Goal: Task Accomplishment & Management: Complete application form

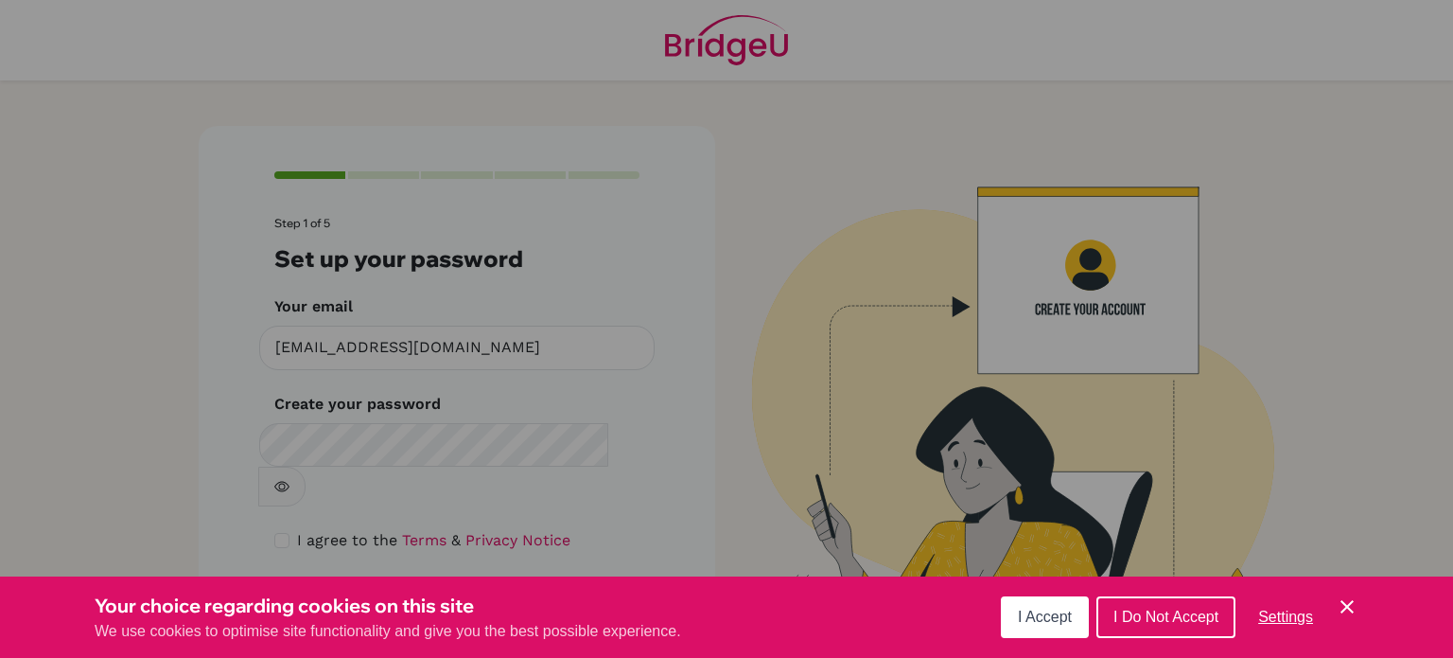
click at [1026, 601] on button "I Accept" at bounding box center [1045, 617] width 88 height 42
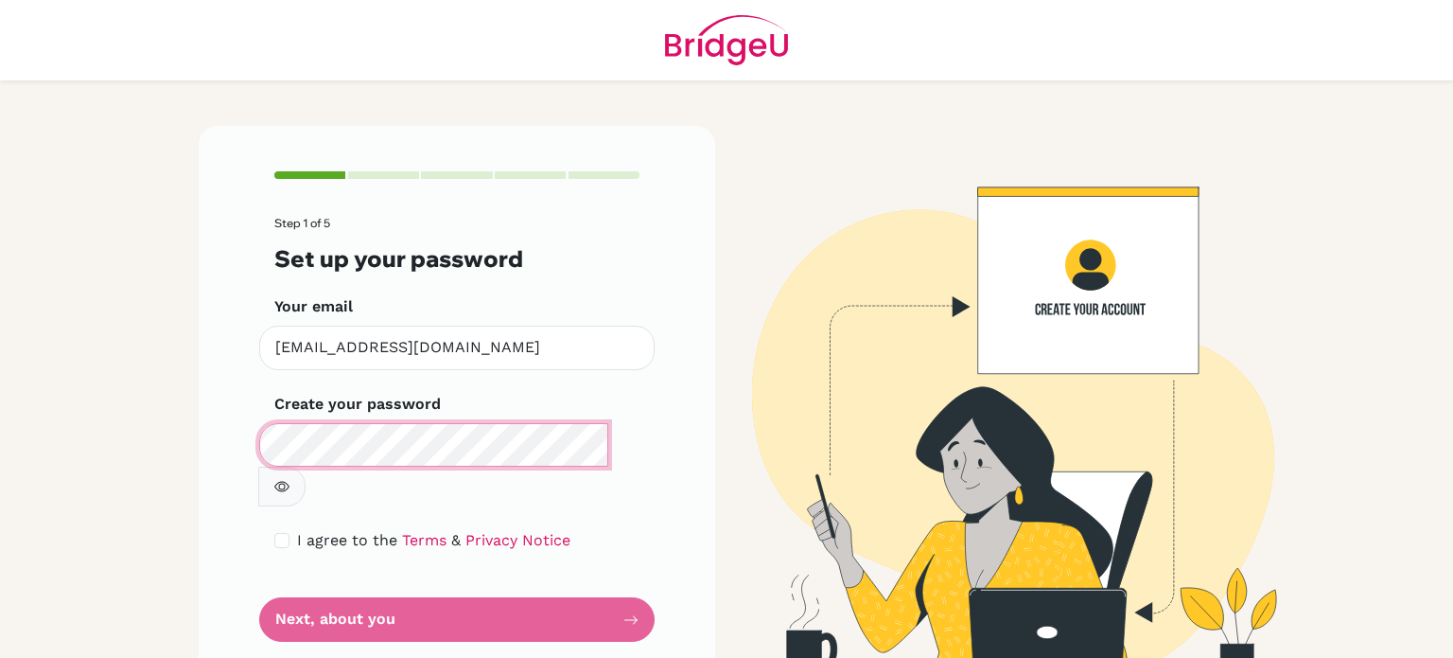
click at [259, 460] on div "Make sure it's at least 6 characters" at bounding box center [457, 464] width 396 height 83
click at [290, 482] on icon "button" at bounding box center [281, 487] width 15 height 10
click at [454, 567] on form "Step 1 of 5 Set up your password Your email [EMAIL_ADDRESS][DOMAIN_NAME] Invali…" at bounding box center [456, 429] width 365 height 425
click at [482, 574] on form "Step 1 of 5 Set up your password Your email [EMAIL_ADDRESS][DOMAIN_NAME] Invali…" at bounding box center [456, 429] width 365 height 425
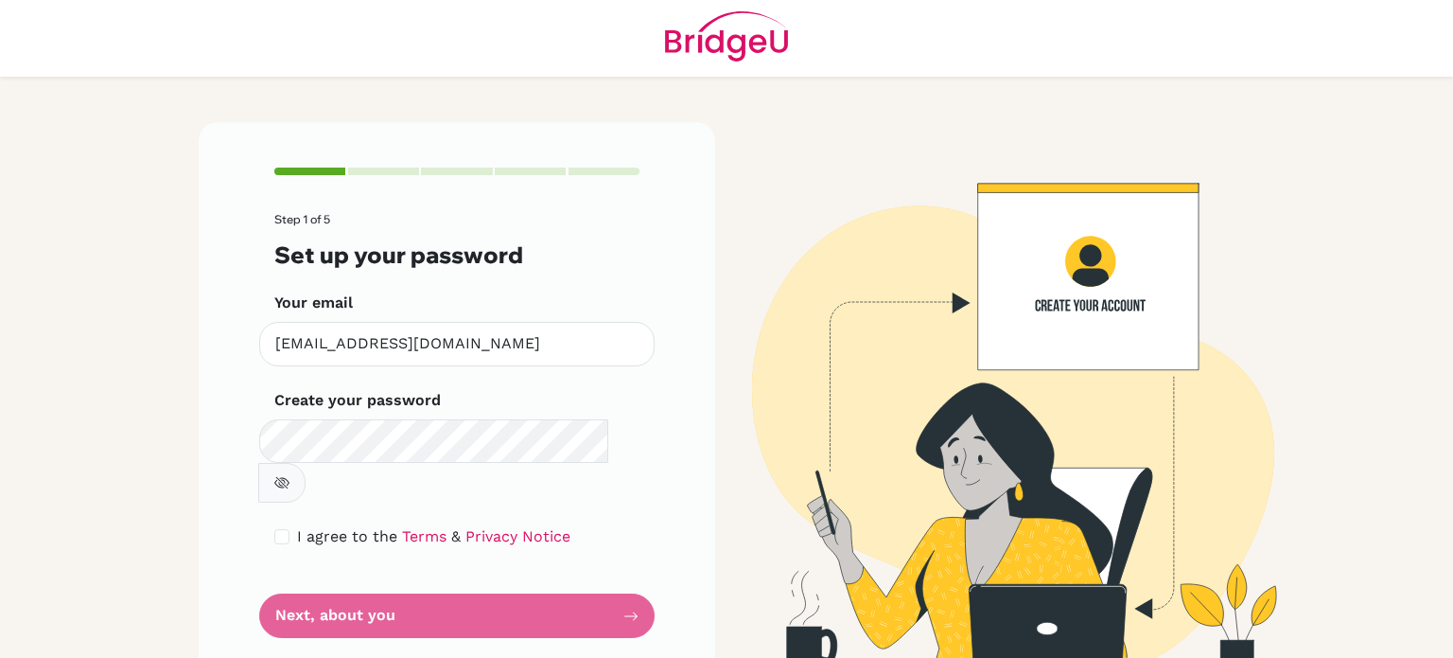
click at [619, 579] on form "Step 1 of 5 Set up your password Your email [EMAIL_ADDRESS][DOMAIN_NAME] Invali…" at bounding box center [456, 425] width 365 height 425
click at [466, 595] on form "Step 1 of 5 Set up your password Your email [EMAIL_ADDRESS][DOMAIN_NAME] Invali…" at bounding box center [456, 425] width 365 height 425
click at [290, 475] on icon "button" at bounding box center [281, 482] width 15 height 15
click at [516, 571] on form "Step 1 of 5 Set up your password Your email [EMAIL_ADDRESS][DOMAIN_NAME] Invali…" at bounding box center [456, 425] width 365 height 425
click at [650, 572] on div "Step 1 of 5 Set up your password Your email [EMAIL_ADDRESS][DOMAIN_NAME] Invali…" at bounding box center [457, 402] width 517 height 561
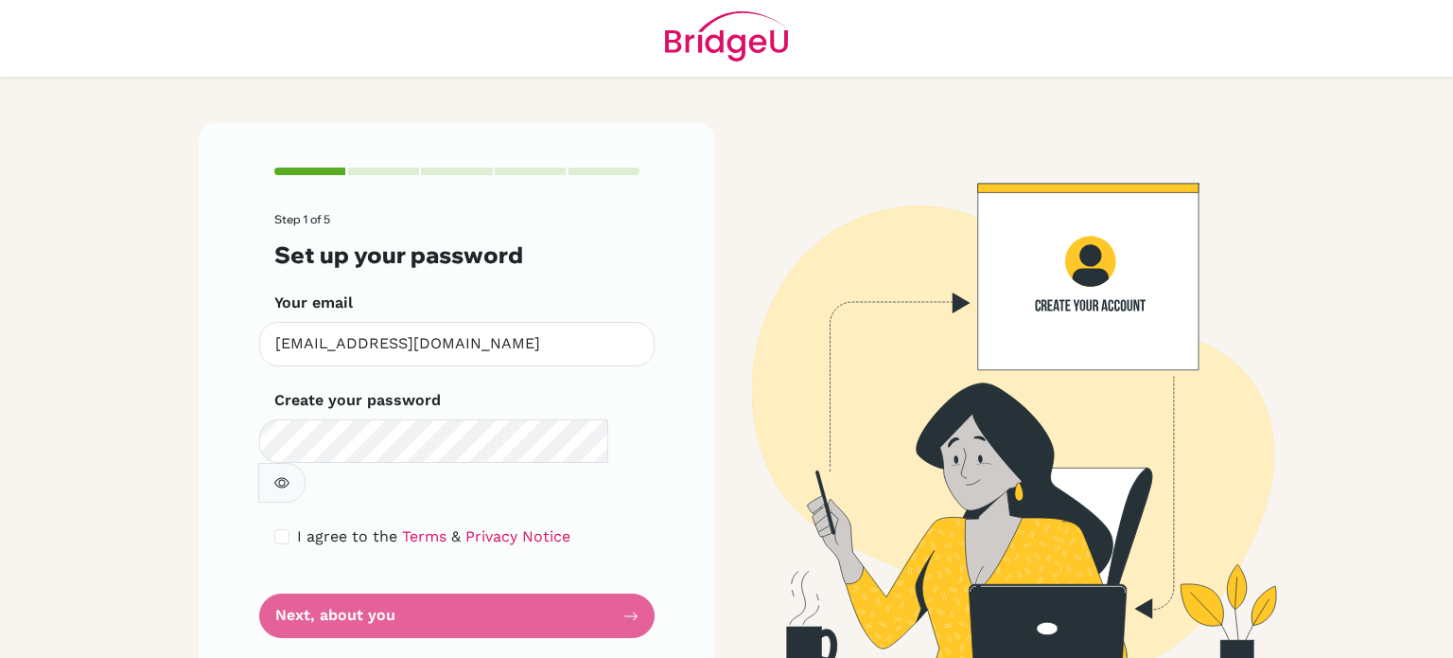
click at [636, 572] on div "Step 1 of 5 Set up your password Your email [EMAIL_ADDRESS][DOMAIN_NAME] Invali…" at bounding box center [457, 402] width 517 height 561
click at [389, 571] on form "Step 1 of 5 Set up your password Your email [EMAIL_ADDRESS][DOMAIN_NAME] Invali…" at bounding box center [456, 425] width 365 height 425
click at [516, 573] on form "Step 1 of 5 Set up your password Your email [EMAIL_ADDRESS][DOMAIN_NAME] Invali…" at bounding box center [456, 425] width 365 height 425
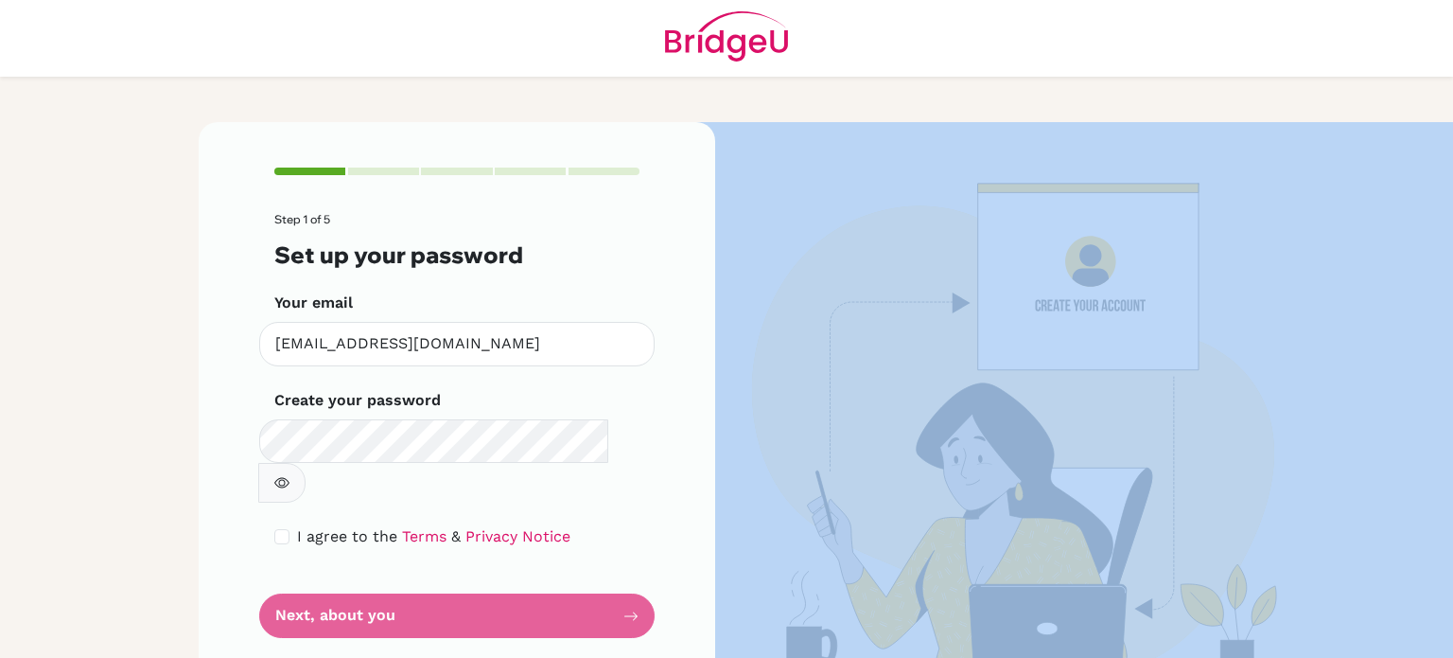
click at [867, 359] on img at bounding box center [996, 402] width 1079 height 561
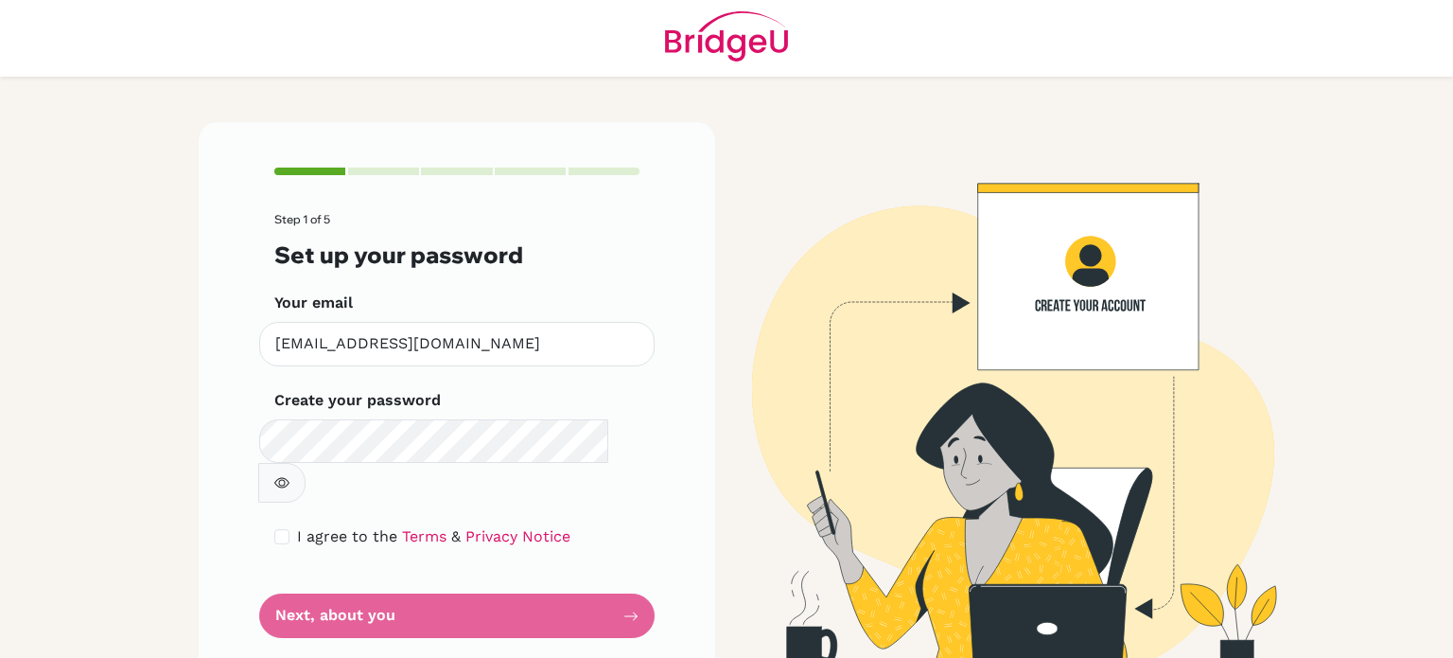
click at [645, 279] on div "Step 1 of 5 Set up your password Your email [EMAIL_ADDRESS][DOMAIN_NAME] Invali…" at bounding box center [457, 402] width 517 height 561
click at [262, 492] on div "Step 1 of 5 Set up your password Your email [EMAIL_ADDRESS][DOMAIN_NAME] Invali…" at bounding box center [457, 402] width 517 height 561
click at [274, 529] on input "checkbox" at bounding box center [281, 536] width 15 height 15
checkbox input "true"
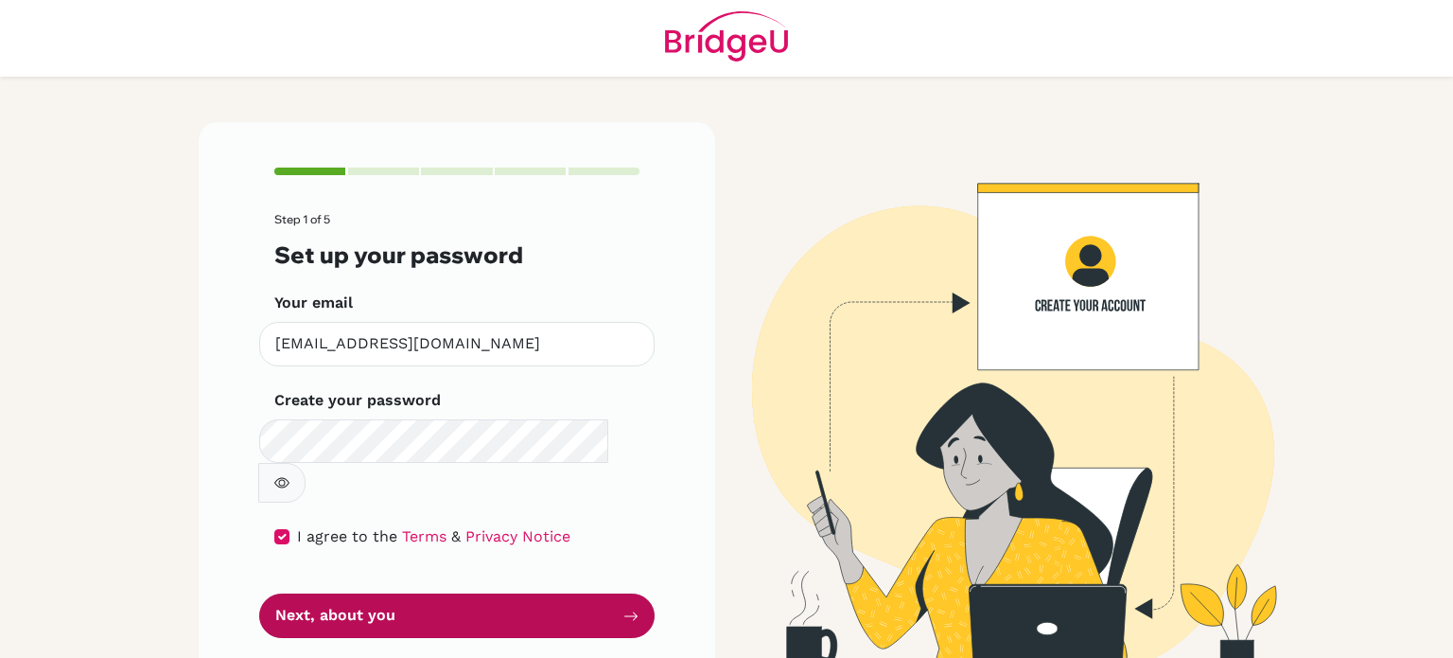
click at [394, 593] on button "Next, about you" at bounding box center [457, 615] width 396 height 44
